Goal: Task Accomplishment & Management: Manage account settings

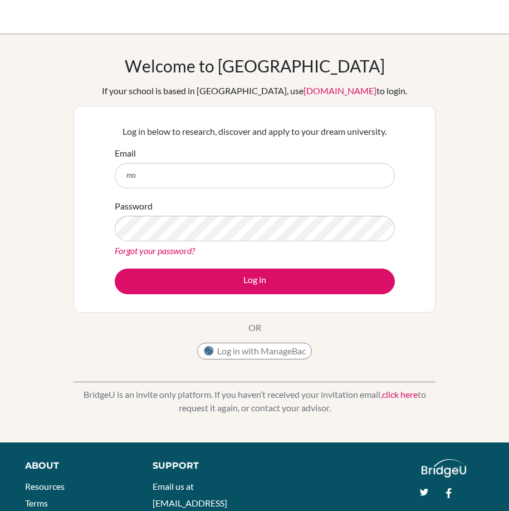
type input "[EMAIL_ADDRESS][DOMAIN_NAME]"
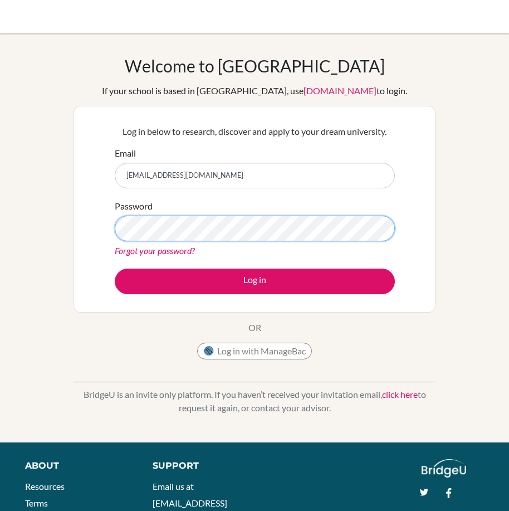
click at [115, 269] on button "Log in" at bounding box center [255, 282] width 280 height 26
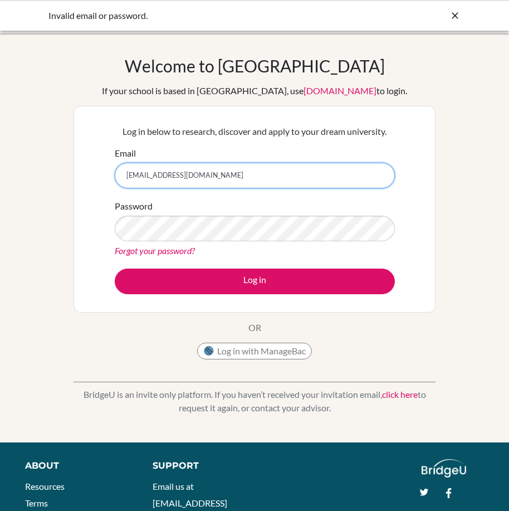
click at [238, 166] on input "[EMAIL_ADDRESS][DOMAIN_NAME]" at bounding box center [255, 176] width 280 height 26
type input "mohammed10@trins.org"
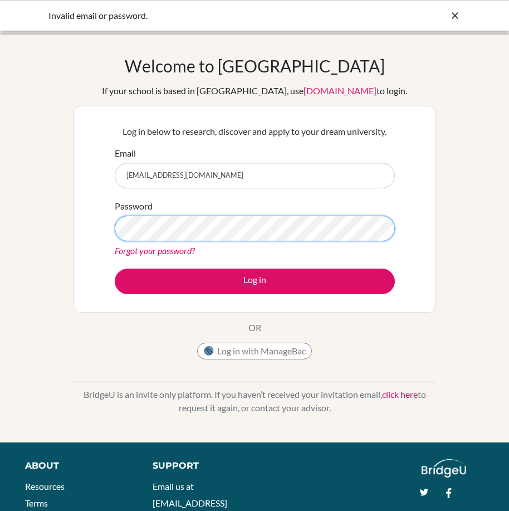
click at [115, 269] on button "Log in" at bounding box center [255, 282] width 280 height 26
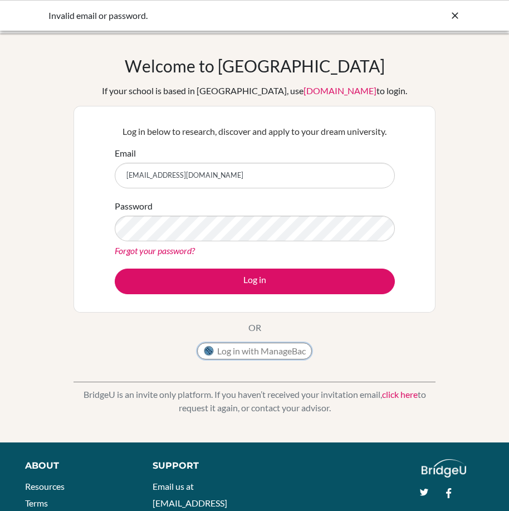
click at [252, 356] on button "Log in with ManageBac" at bounding box center [254, 351] width 115 height 17
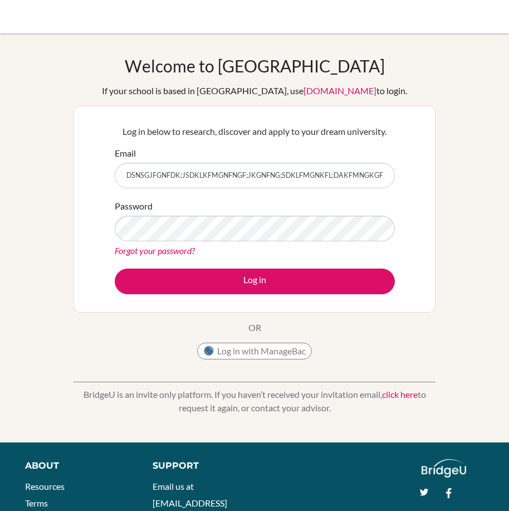
type input "TVGRIRTGBS;MZTGB;UGJMN;S;FKDFGJNFHDG;KSFSD;KJFGNFJD;GND;FNGFJKFJK;SNGFDJSK;FJGN…"
drag, startPoint x: 382, startPoint y: 178, endPoint x: 104, endPoint y: 183, distance: 278.2
click at [104, 183] on div "Log in below to research, discover and apply to your dream university. Email TV…" at bounding box center [255, 209] width 362 height 207
click at [172, 246] on link "Forgot your password?" at bounding box center [155, 250] width 80 height 11
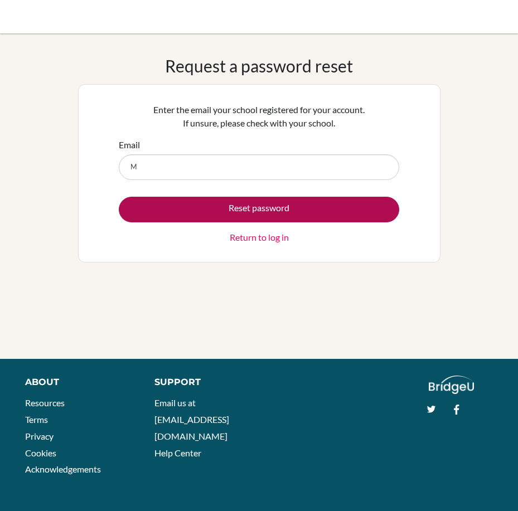
type input "mohammed10@trins.org"
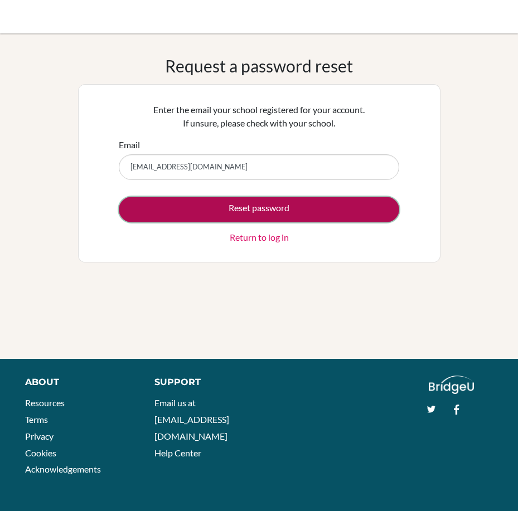
click at [276, 207] on button "Reset password" at bounding box center [259, 210] width 280 height 26
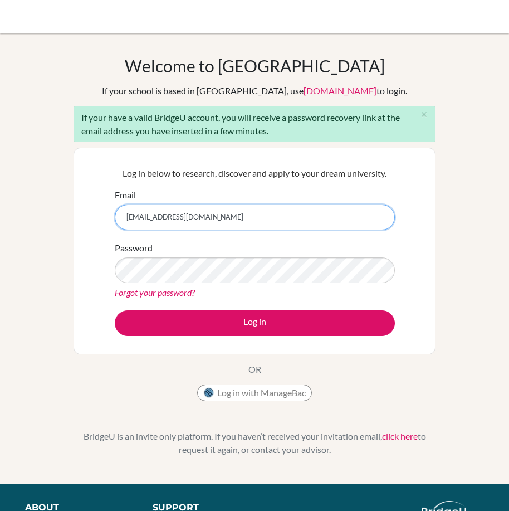
click at [231, 218] on input "[EMAIL_ADDRESS][DOMAIN_NAME]" at bounding box center [255, 218] width 280 height 26
click at [234, 215] on input "[EMAIL_ADDRESS][DOMAIN_NAME]" at bounding box center [255, 218] width 280 height 26
type input "[EMAIL_ADDRESS][DOMAIN_NAME]"
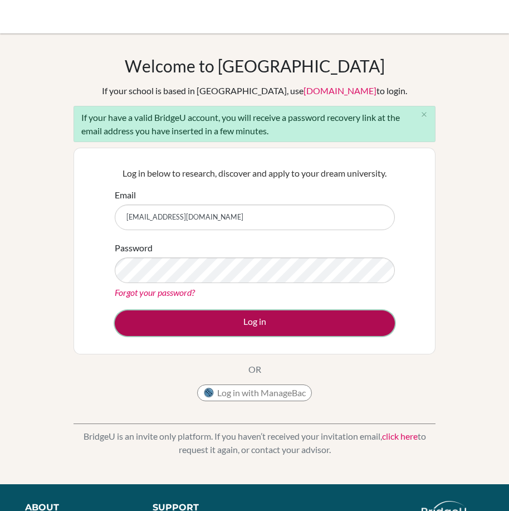
click at [292, 321] on button "Log in" at bounding box center [255, 323] width 280 height 26
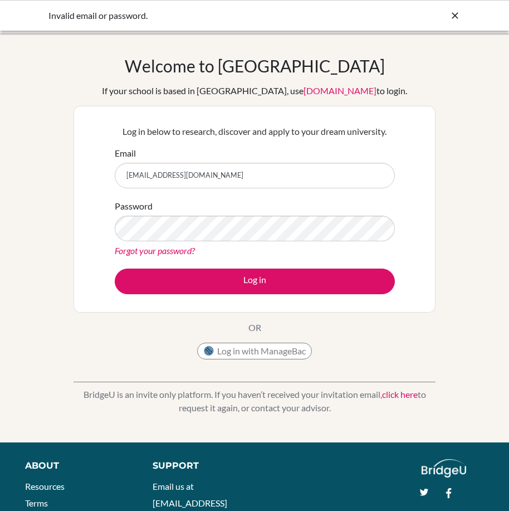
click at [179, 252] on link "Forgot your password?" at bounding box center [155, 250] width 80 height 11
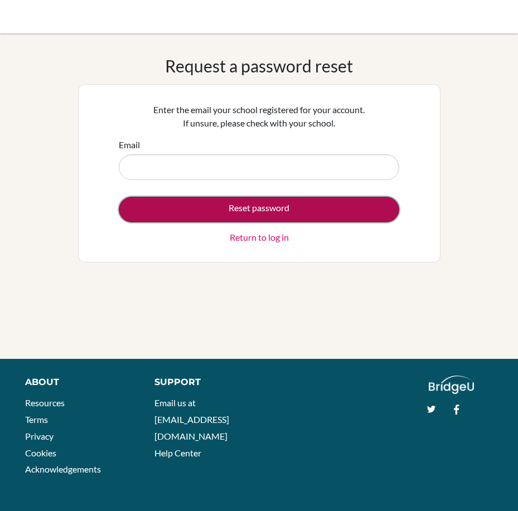
click at [272, 207] on button "Reset password" at bounding box center [259, 210] width 280 height 26
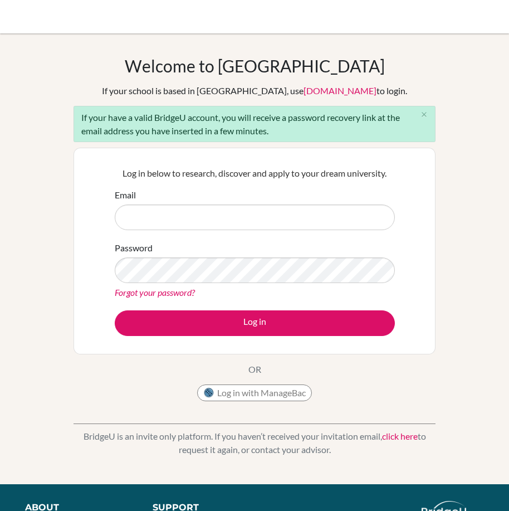
click at [179, 292] on link "Forgot your password?" at bounding box center [155, 292] width 80 height 11
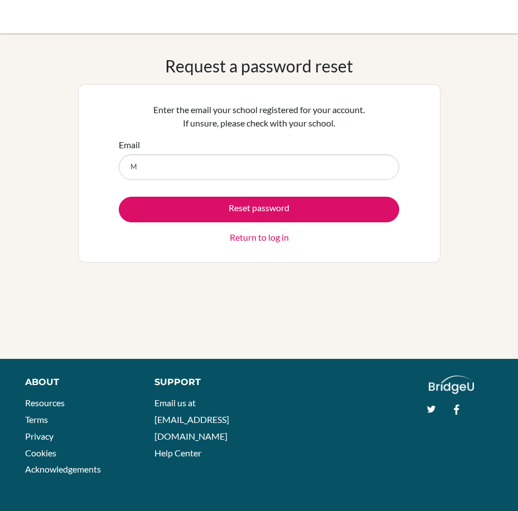
type input "[EMAIL_ADDRESS][DOMAIN_NAME]"
click at [255, 242] on link "Return to log in" at bounding box center [259, 237] width 59 height 13
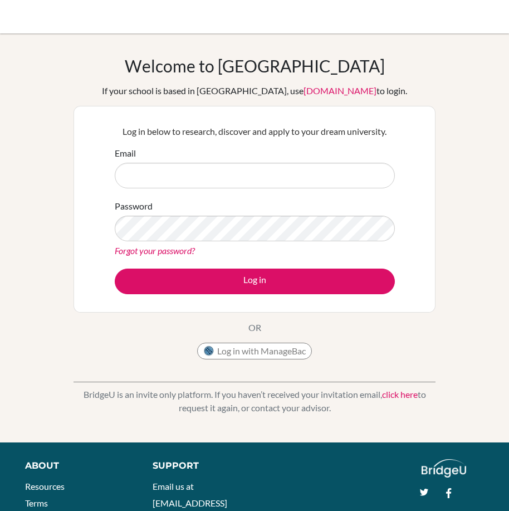
click at [150, 250] on link "Forgot your password?" at bounding box center [155, 250] width 80 height 11
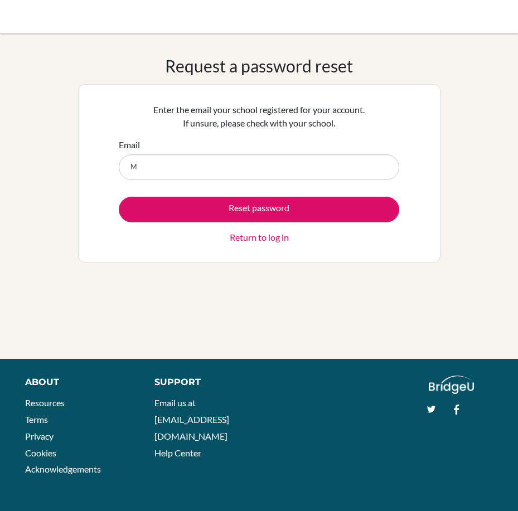
type input "[EMAIL_ADDRESS][DOMAIN_NAME]"
click at [119, 197] on button "Reset password" at bounding box center [259, 210] width 280 height 26
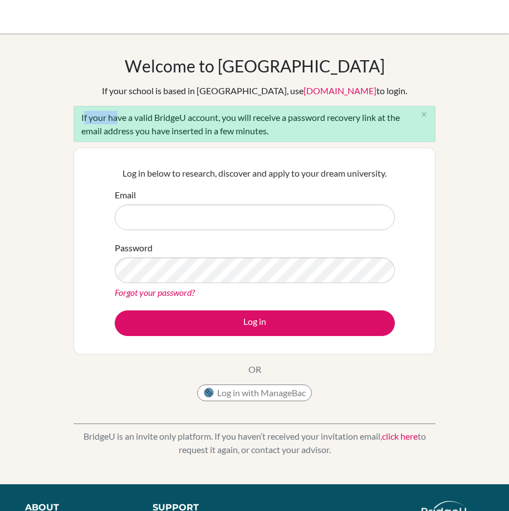
drag, startPoint x: 112, startPoint y: 112, endPoint x: 54, endPoint y: 103, distance: 58.7
click at [54, 103] on div "Welcome to [GEOGRAPHIC_DATA] If your school is based in [GEOGRAPHIC_DATA], use …" at bounding box center [254, 259] width 509 height 406
click at [0, 111] on div "Welcome to [GEOGRAPHIC_DATA] If your school is based in [GEOGRAPHIC_DATA], use …" at bounding box center [254, 259] width 509 height 406
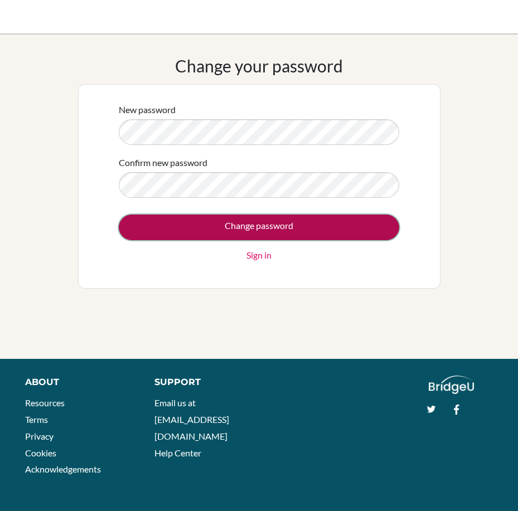
click at [269, 222] on input "Change password" at bounding box center [259, 228] width 280 height 26
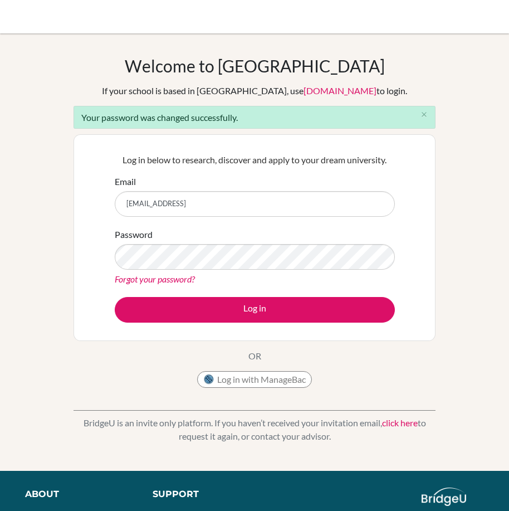
type input "mohammed10@trins.org"
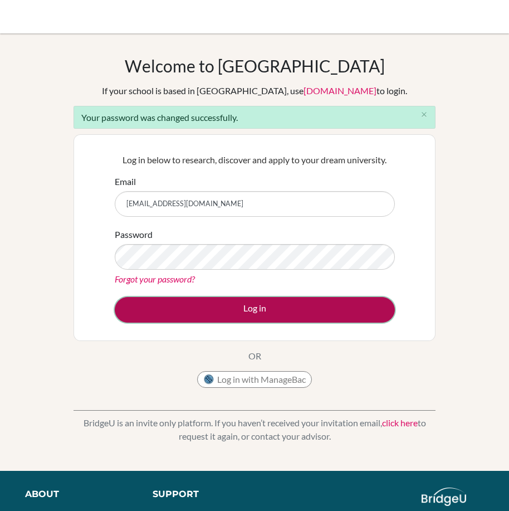
click at [270, 311] on button "Log in" at bounding box center [255, 310] width 280 height 26
